Goal: Transaction & Acquisition: Subscribe to service/newsletter

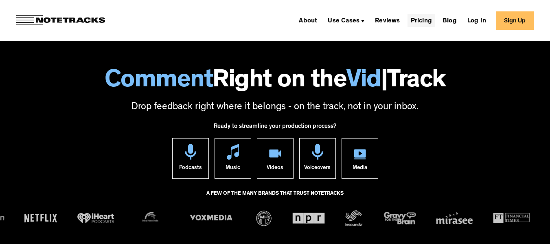
click at [420, 22] on link "Pricing" at bounding box center [422, 20] width 28 height 13
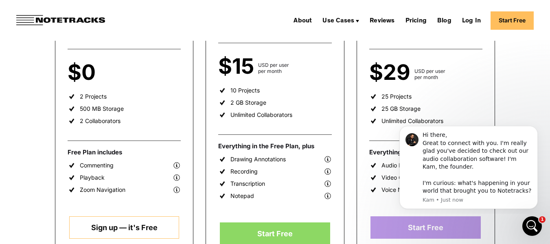
scroll to position [244, 0]
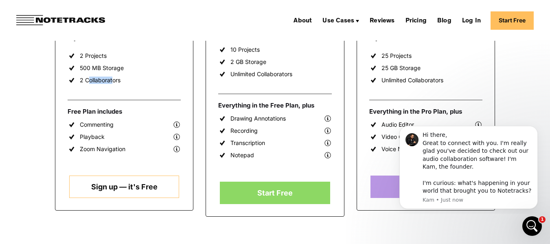
drag, startPoint x: 88, startPoint y: 81, endPoint x: 112, endPoint y: 81, distance: 24.9
click at [112, 81] on div "2 Collaborators" at bounding box center [100, 80] width 41 height 7
